Goal: Task Accomplishment & Management: Use online tool/utility

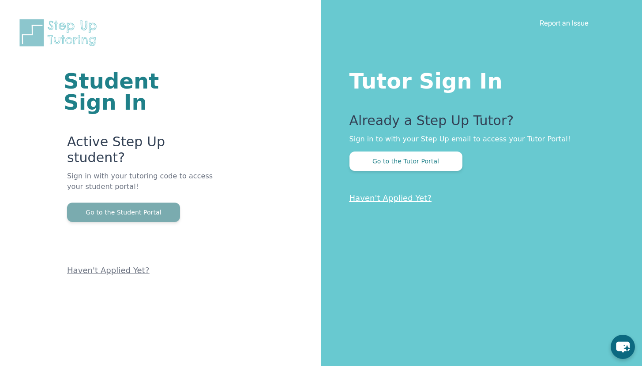
click at [170, 203] on button "Go to the Student Portal" at bounding box center [123, 212] width 113 height 19
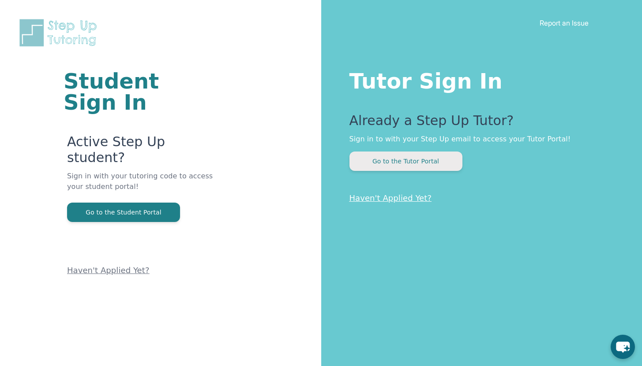
click at [432, 162] on button "Go to the Tutor Portal" at bounding box center [405, 161] width 113 height 19
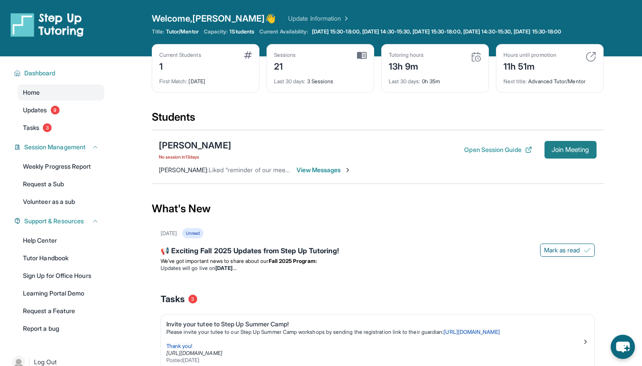
click at [573, 153] on span "Join Meeting" at bounding box center [570, 149] width 38 height 5
